Goal: Information Seeking & Learning: Check status

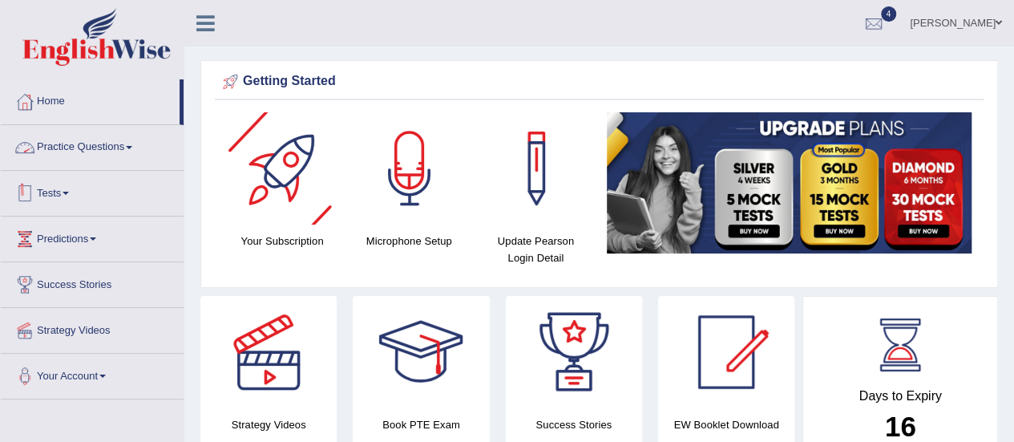
click at [50, 196] on link "Tests" at bounding box center [92, 191] width 183 height 40
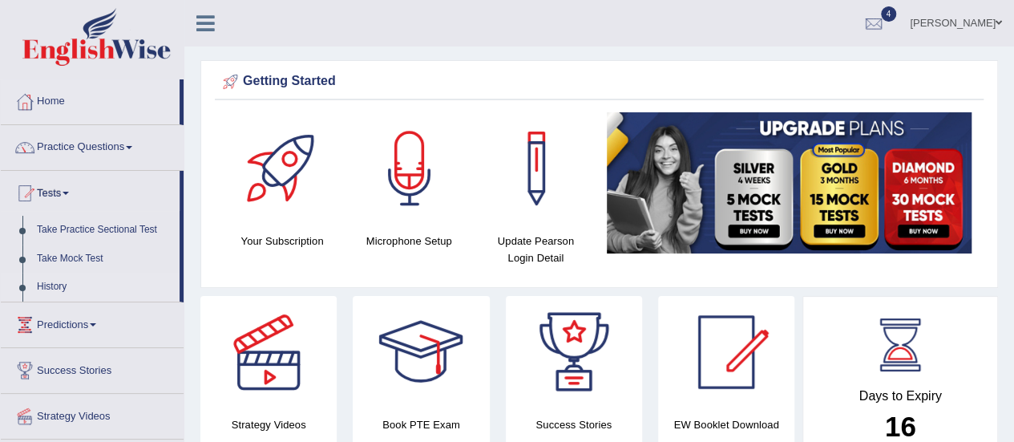
click at [50, 283] on link "History" at bounding box center [105, 286] width 150 height 29
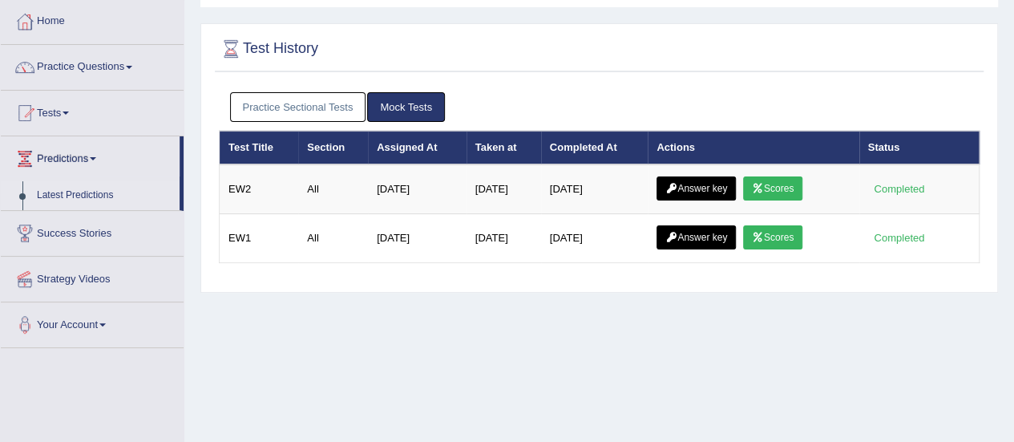
drag, startPoint x: 77, startPoint y: 194, endPoint x: 63, endPoint y: 200, distance: 15.8
click at [78, 193] on link "Latest Predictions" at bounding box center [105, 195] width 150 height 29
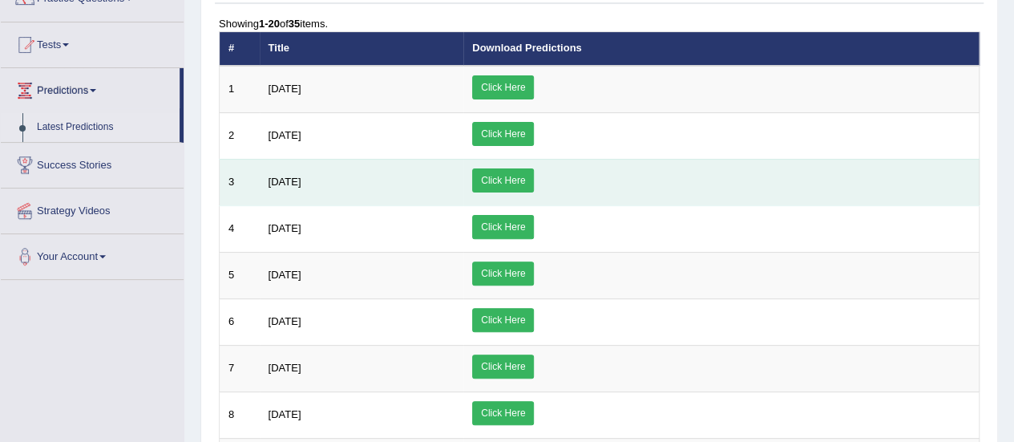
scroll to position [80, 0]
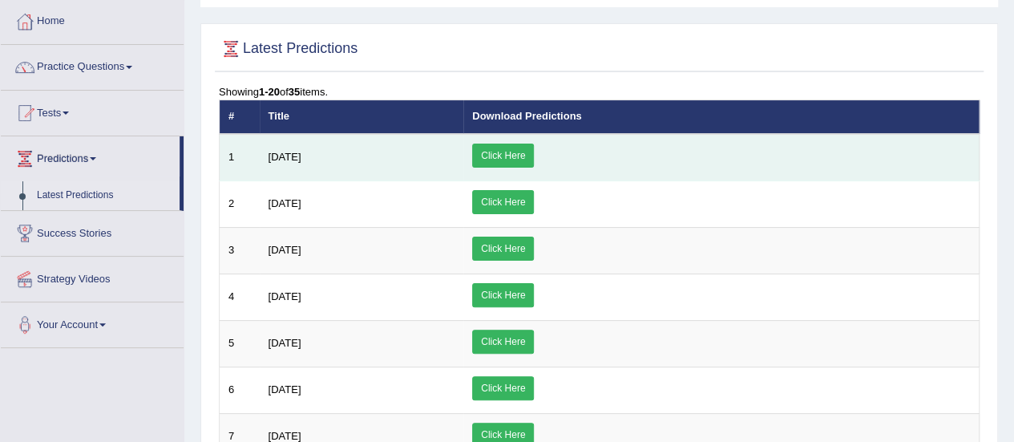
drag, startPoint x: 631, startPoint y: 151, endPoint x: 619, endPoint y: 152, distance: 12.9
click at [534, 151] on link "Click Here" at bounding box center [503, 155] width 62 height 24
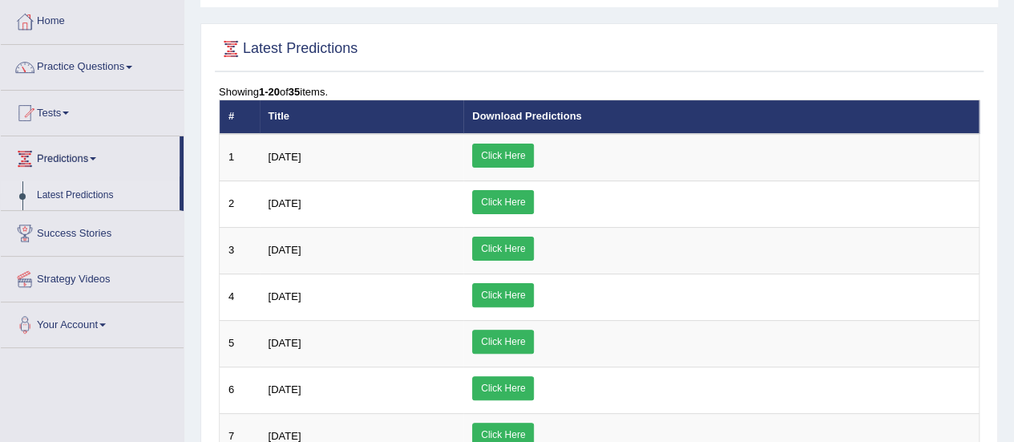
click at [65, 111] on link "Tests" at bounding box center [92, 111] width 183 height 40
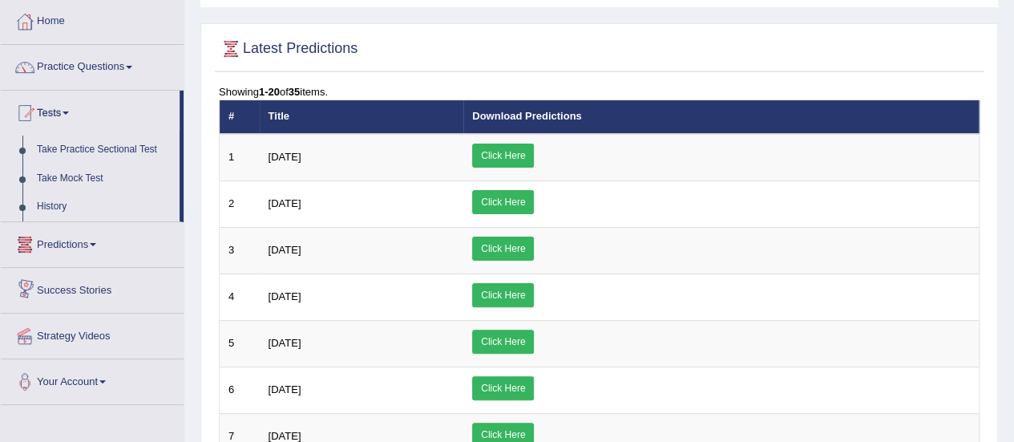
click at [75, 286] on link "Success Stories" at bounding box center [92, 288] width 183 height 40
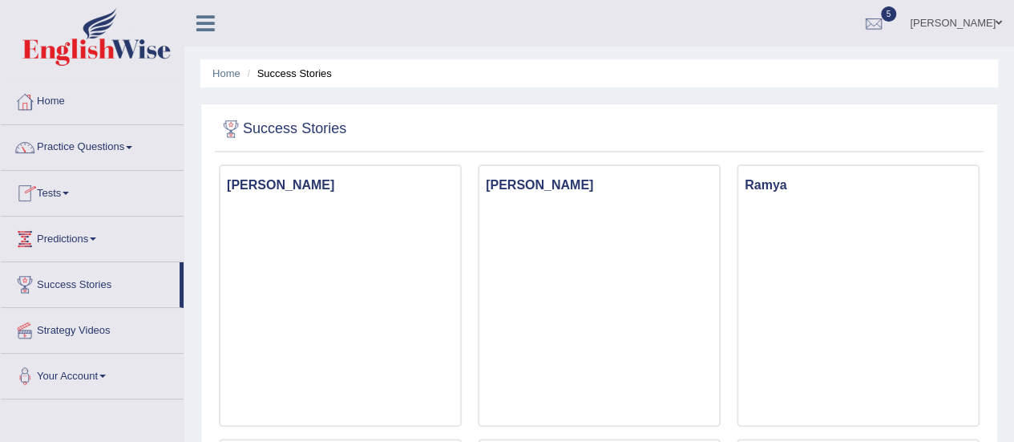
click at [66, 190] on link "Tests" at bounding box center [92, 191] width 183 height 40
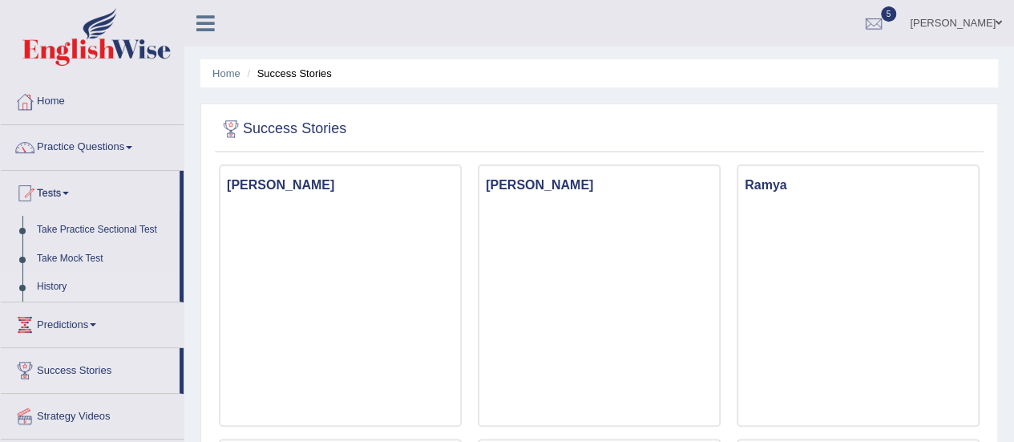
click at [54, 280] on link "History" at bounding box center [105, 286] width 150 height 29
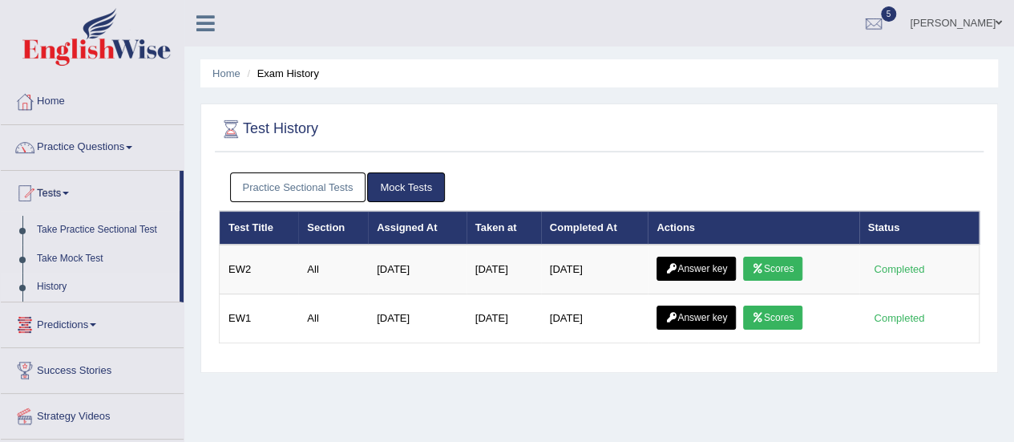
click at [316, 192] on link "Practice Sectional Tests" at bounding box center [298, 187] width 136 height 30
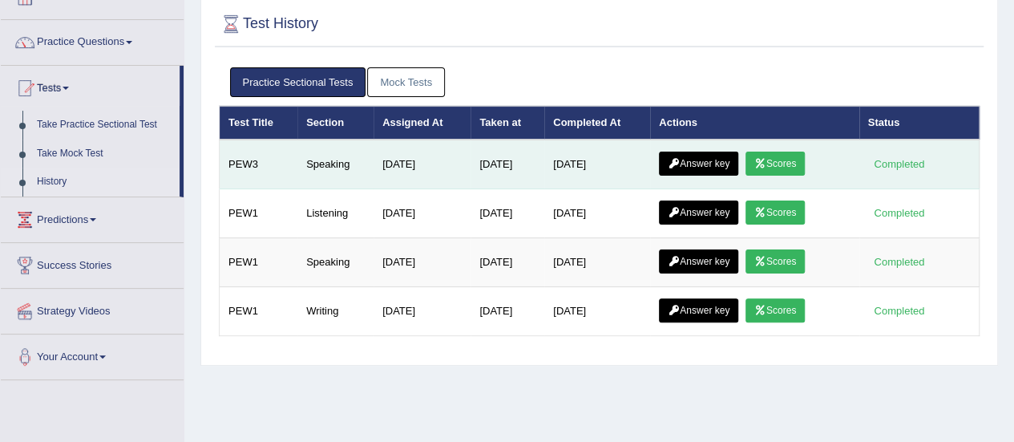
scroll to position [80, 0]
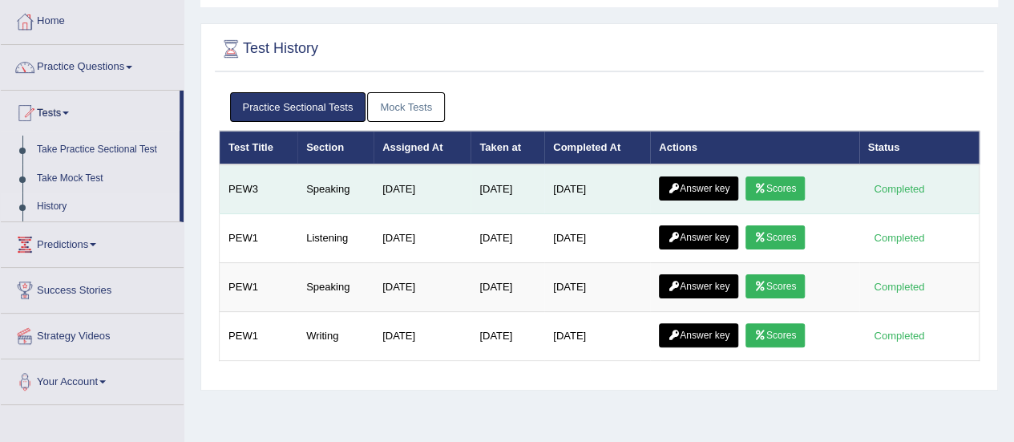
click at [766, 188] on icon at bounding box center [760, 189] width 12 height 10
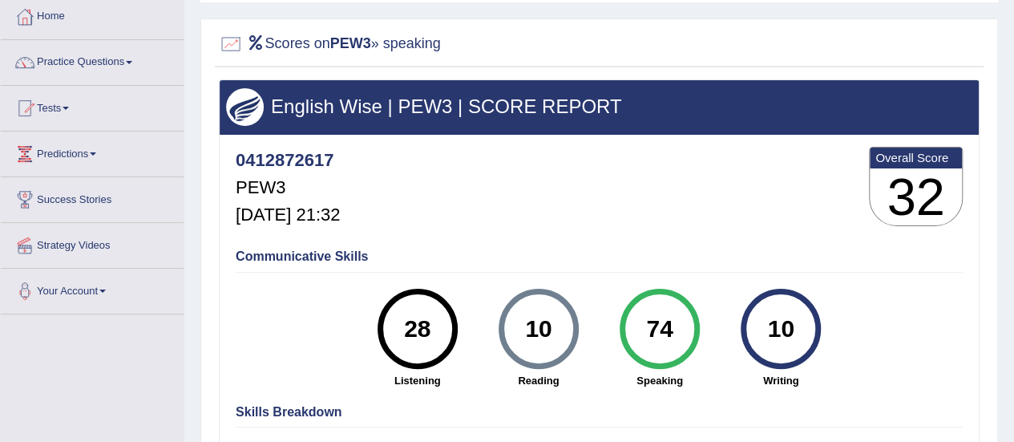
scroll to position [80, 0]
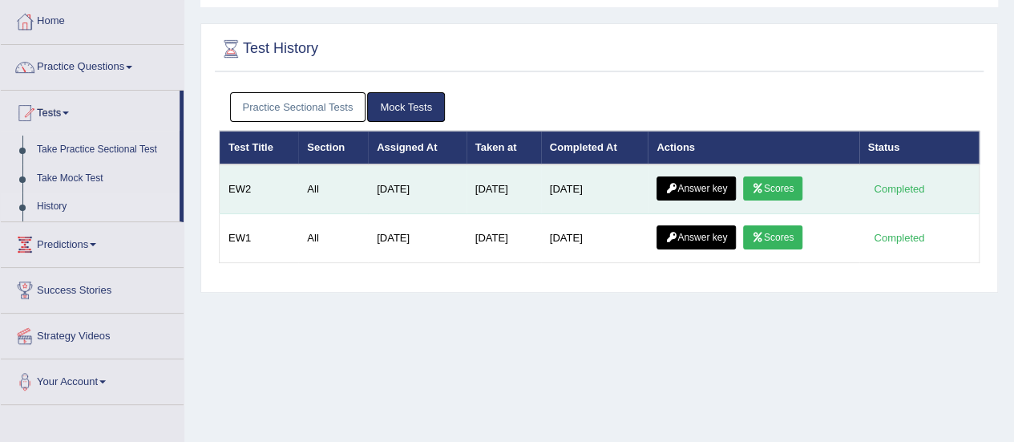
click at [788, 190] on link "Scores" at bounding box center [772, 188] width 59 height 24
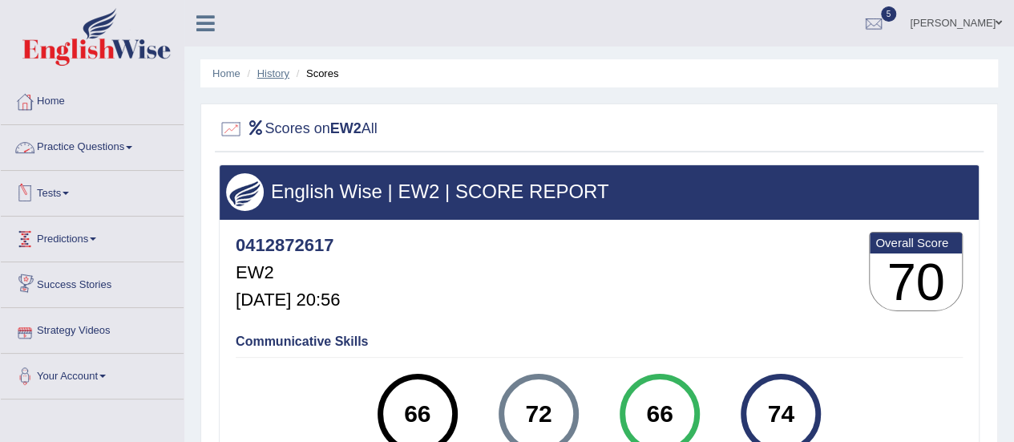
click at [271, 74] on link "History" at bounding box center [273, 73] width 32 height 12
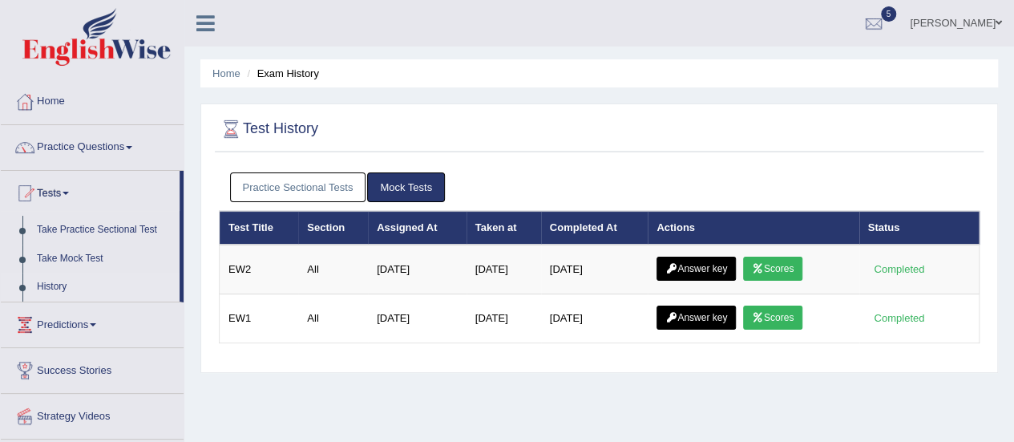
click at [341, 182] on link "Practice Sectional Tests" at bounding box center [298, 187] width 136 height 30
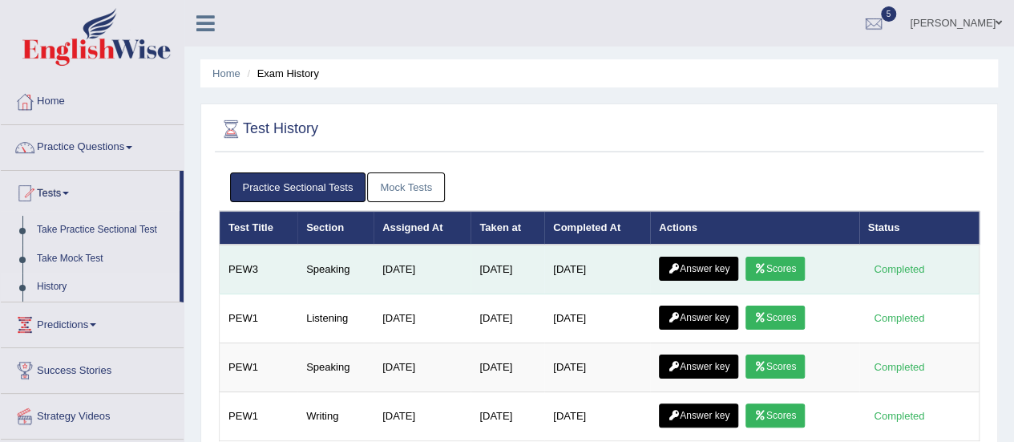
click at [721, 264] on link "Answer key" at bounding box center [698, 268] width 79 height 24
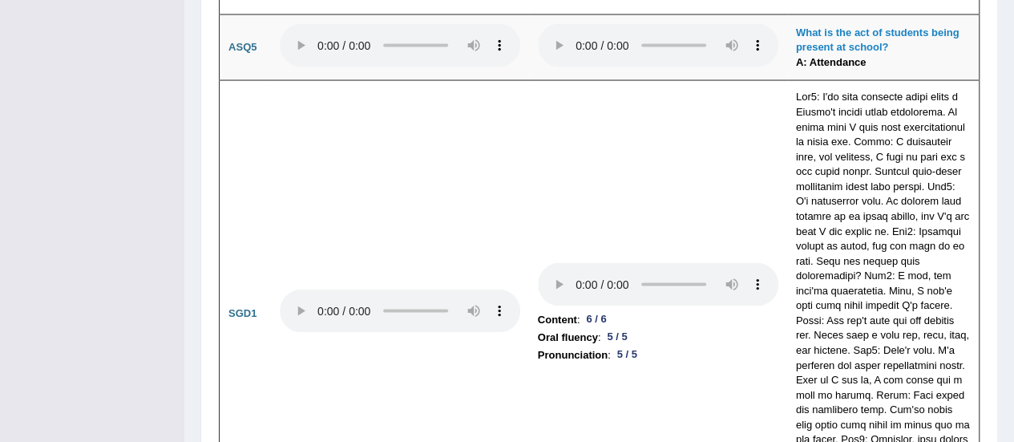
scroll to position [4599, 0]
click at [526, 292] on td at bounding box center [400, 312] width 258 height 465
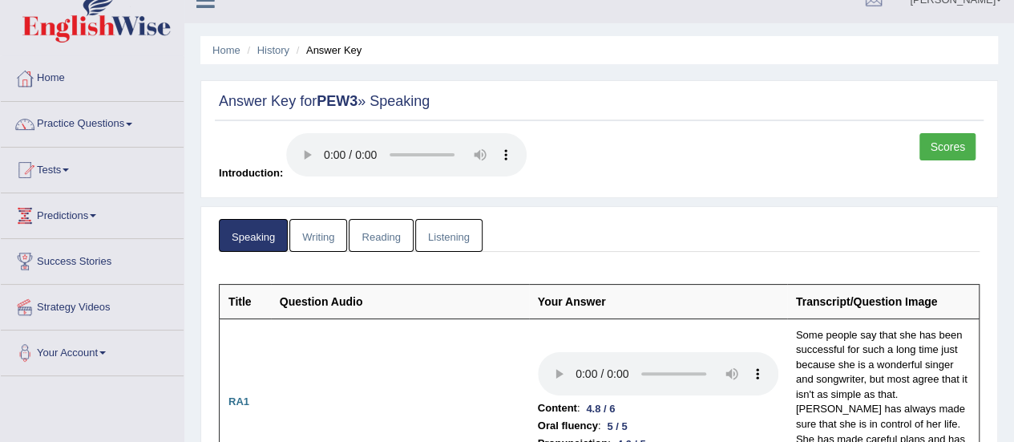
scroll to position [0, 0]
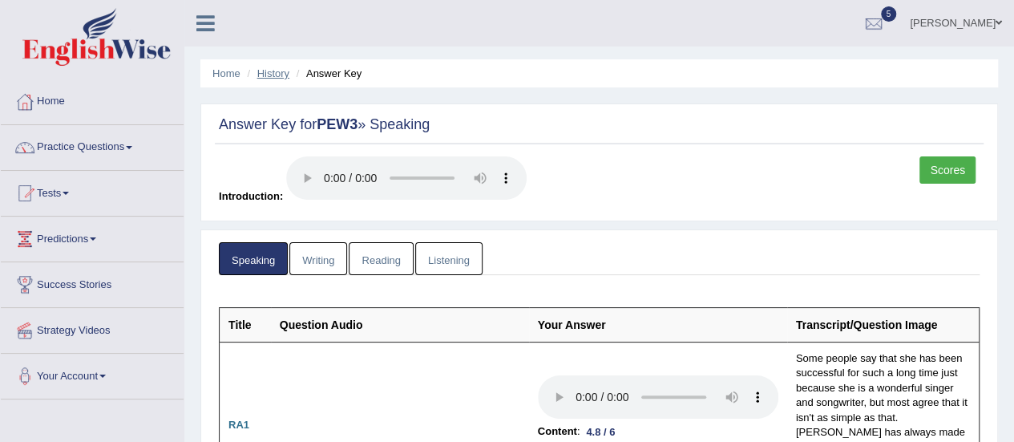
click at [279, 74] on link "History" at bounding box center [273, 73] width 32 height 12
